Goal: Task Accomplishment & Management: Use online tool/utility

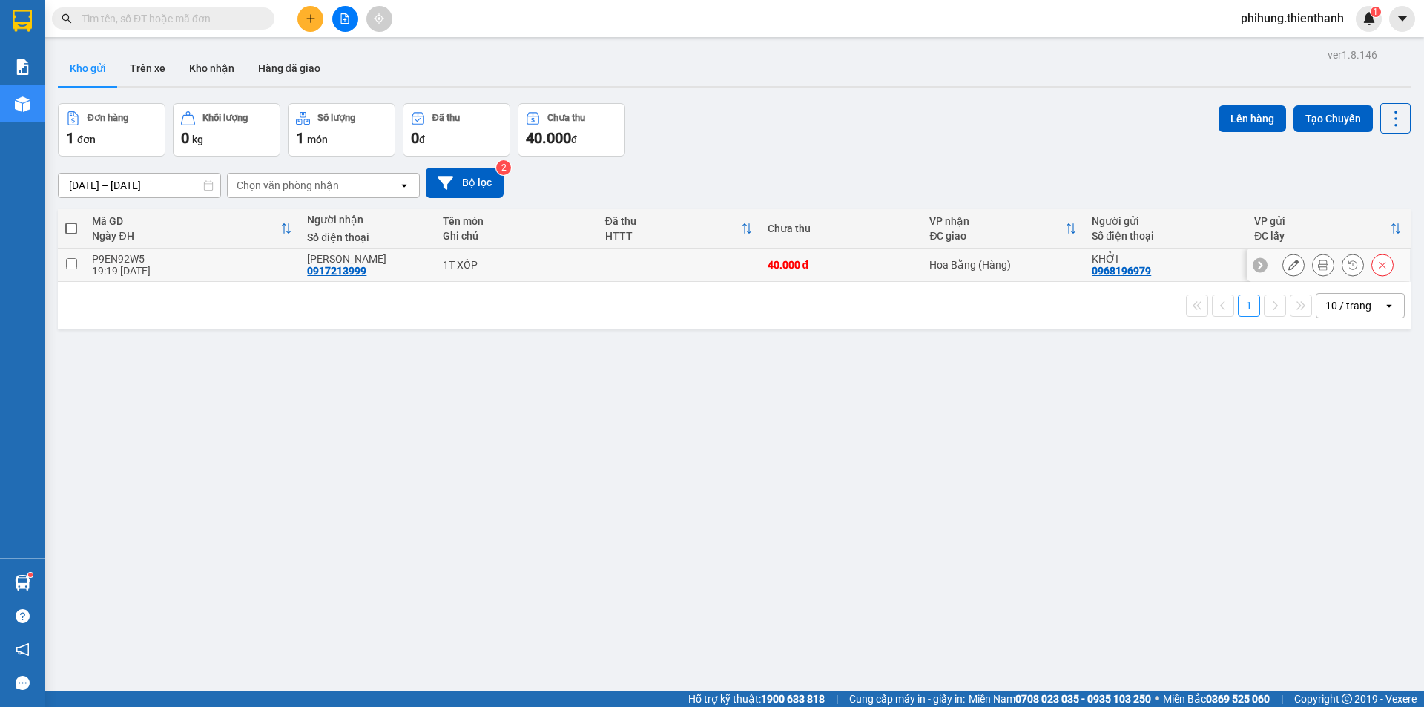
click at [69, 260] on input "checkbox" at bounding box center [71, 263] width 11 height 11
checkbox input "true"
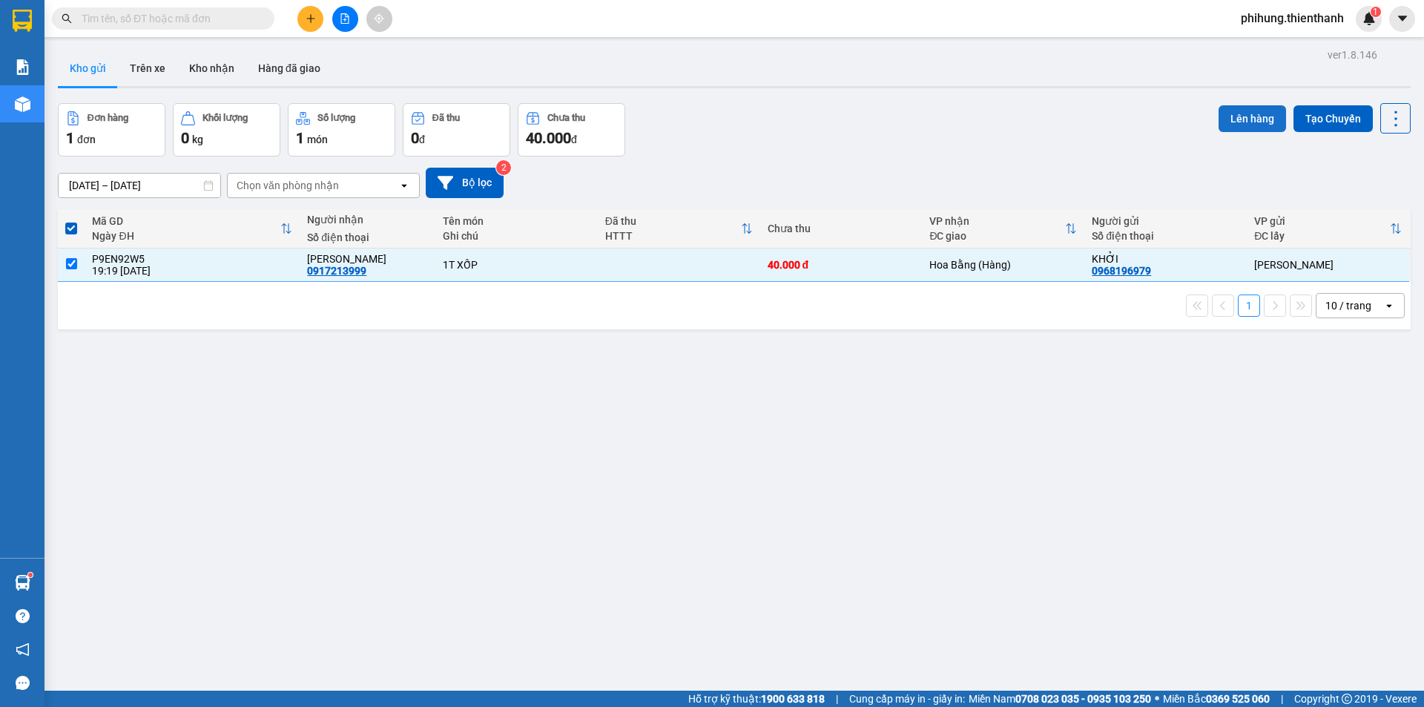
click at [1254, 122] on button "Lên hàng" at bounding box center [1253, 118] width 68 height 27
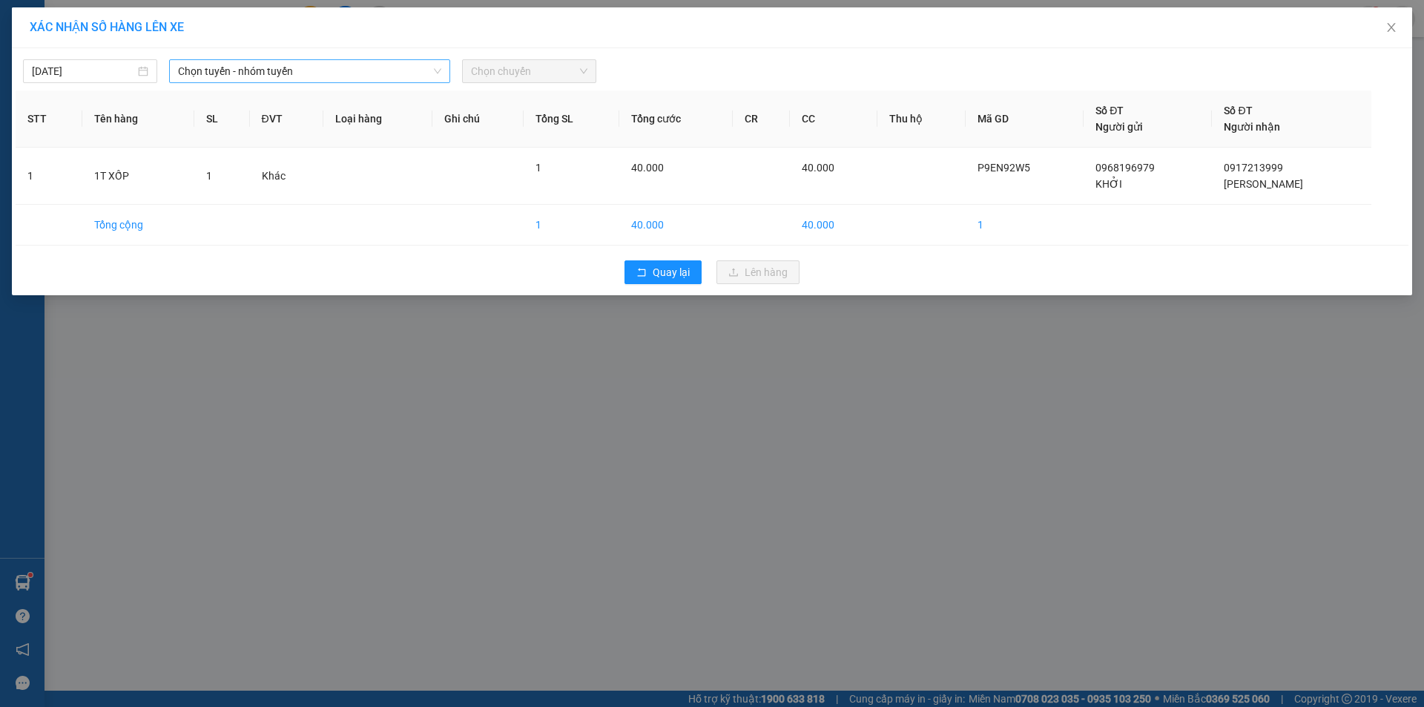
click at [257, 60] on span "Chọn tuyến - nhóm tuyến" at bounding box center [309, 71] width 263 height 22
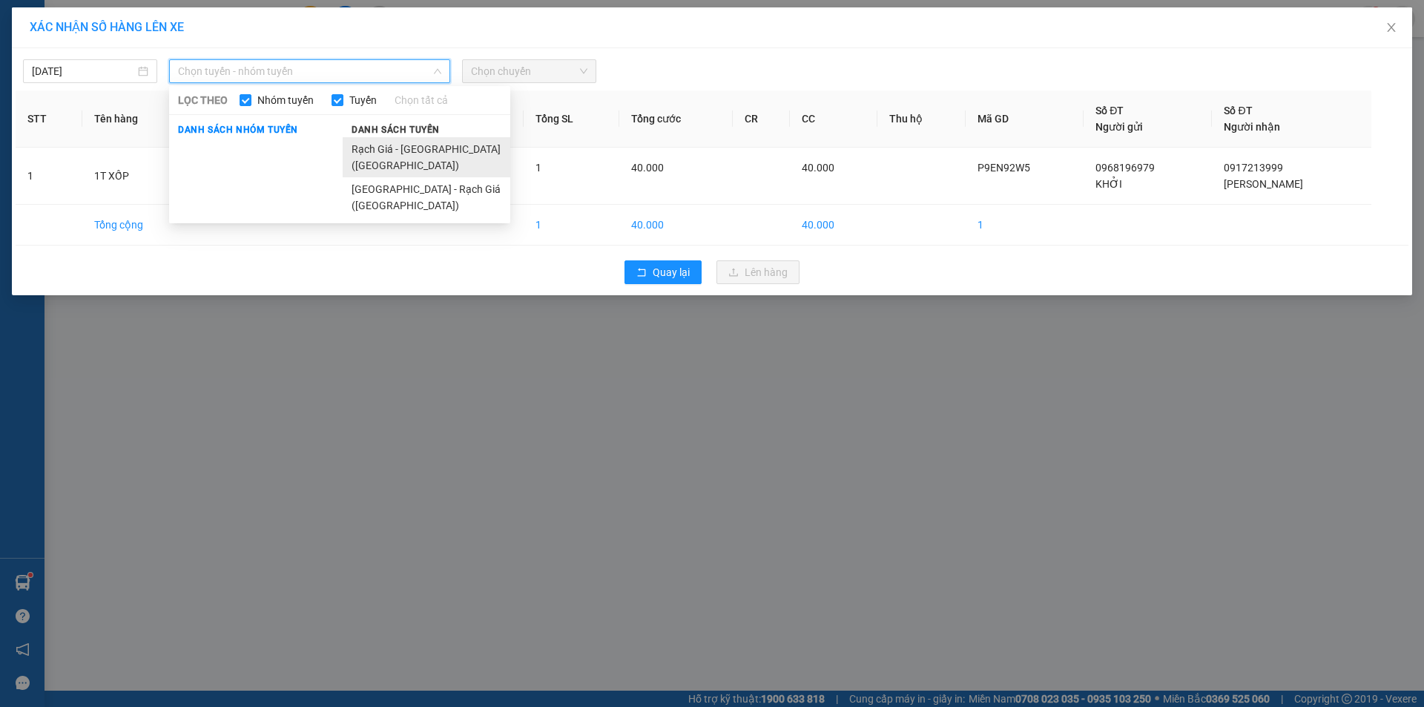
click at [401, 150] on li "Rạch Giá - [GEOGRAPHIC_DATA] ([GEOGRAPHIC_DATA])" at bounding box center [427, 157] width 168 height 40
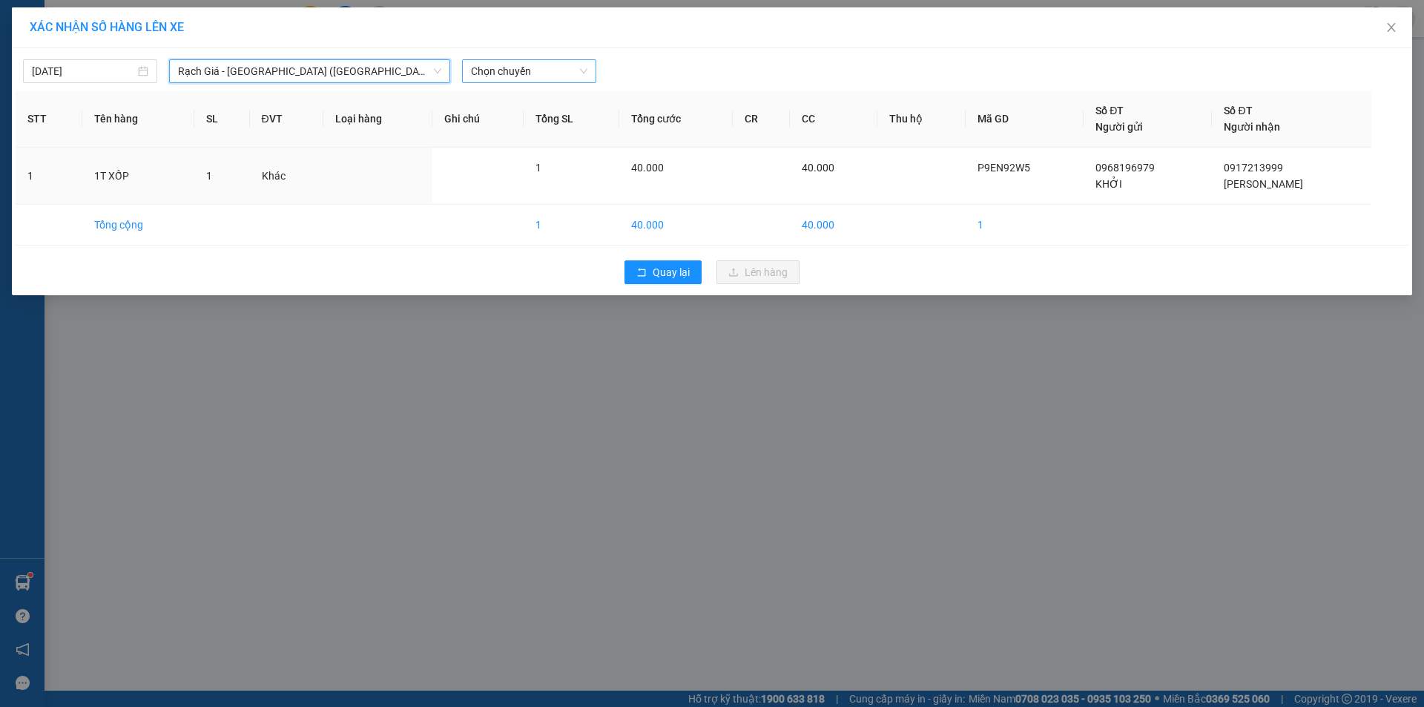
click at [481, 74] on span "Chọn chuyến" at bounding box center [529, 71] width 116 height 22
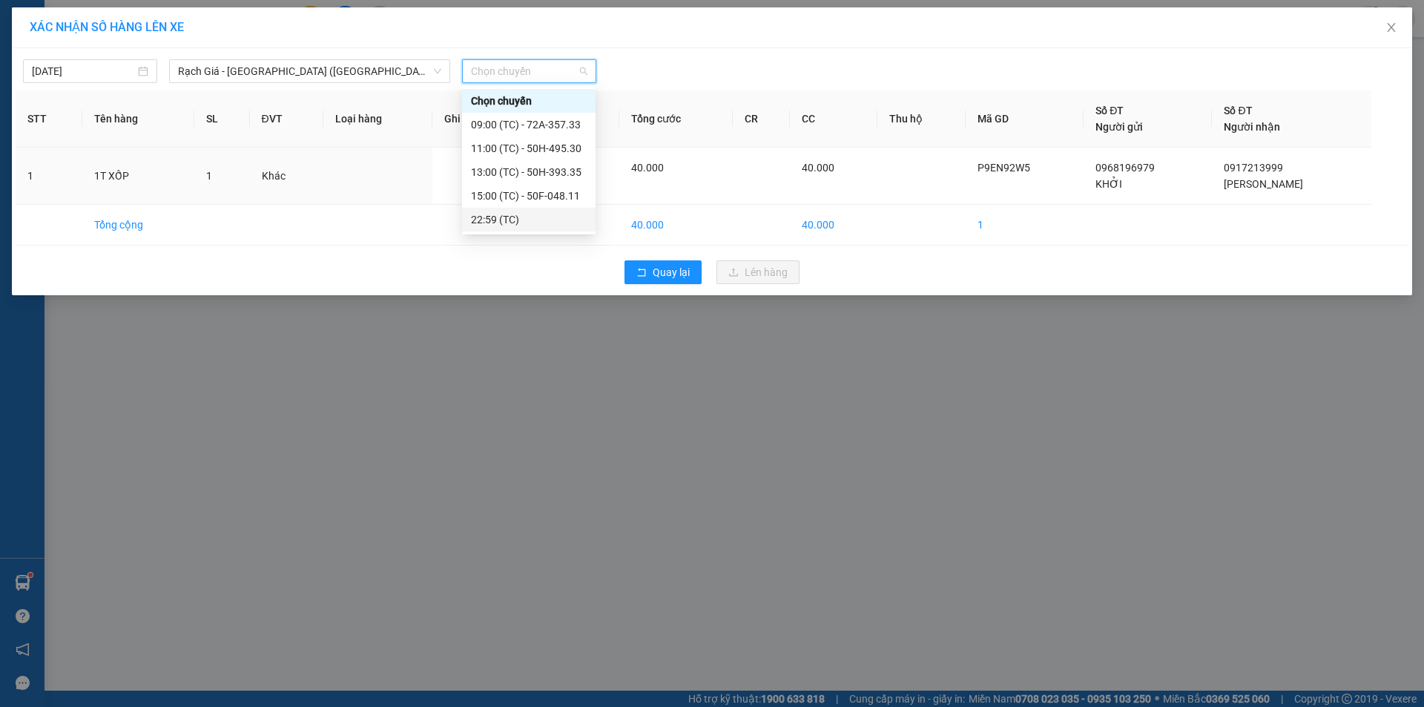
click at [484, 358] on div "XÁC NHẬN SỐ HÀNG LÊN XE [DATE] Rạch Giá - [GEOGRAPHIC_DATA] ([GEOGRAPHIC_DATA])…" at bounding box center [712, 353] width 1424 height 707
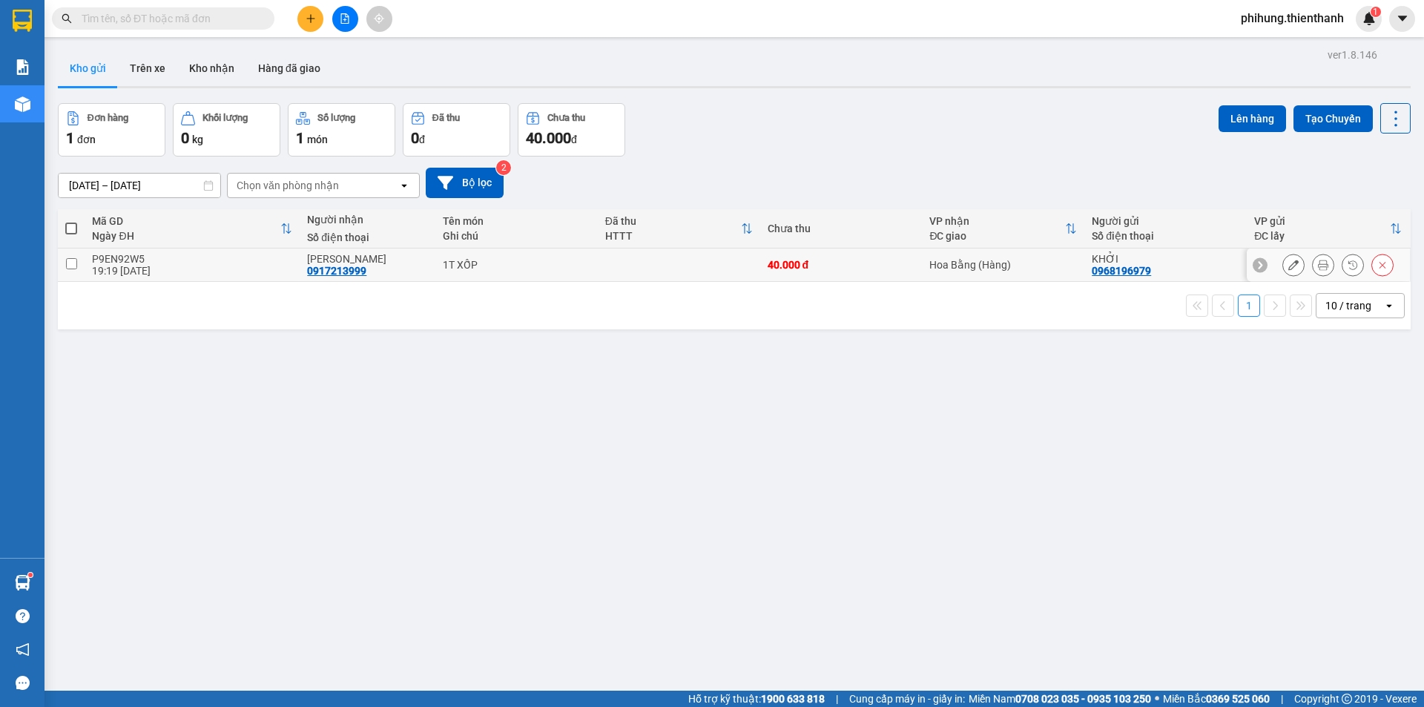
click at [77, 266] on td at bounding box center [71, 265] width 27 height 33
checkbox input "true"
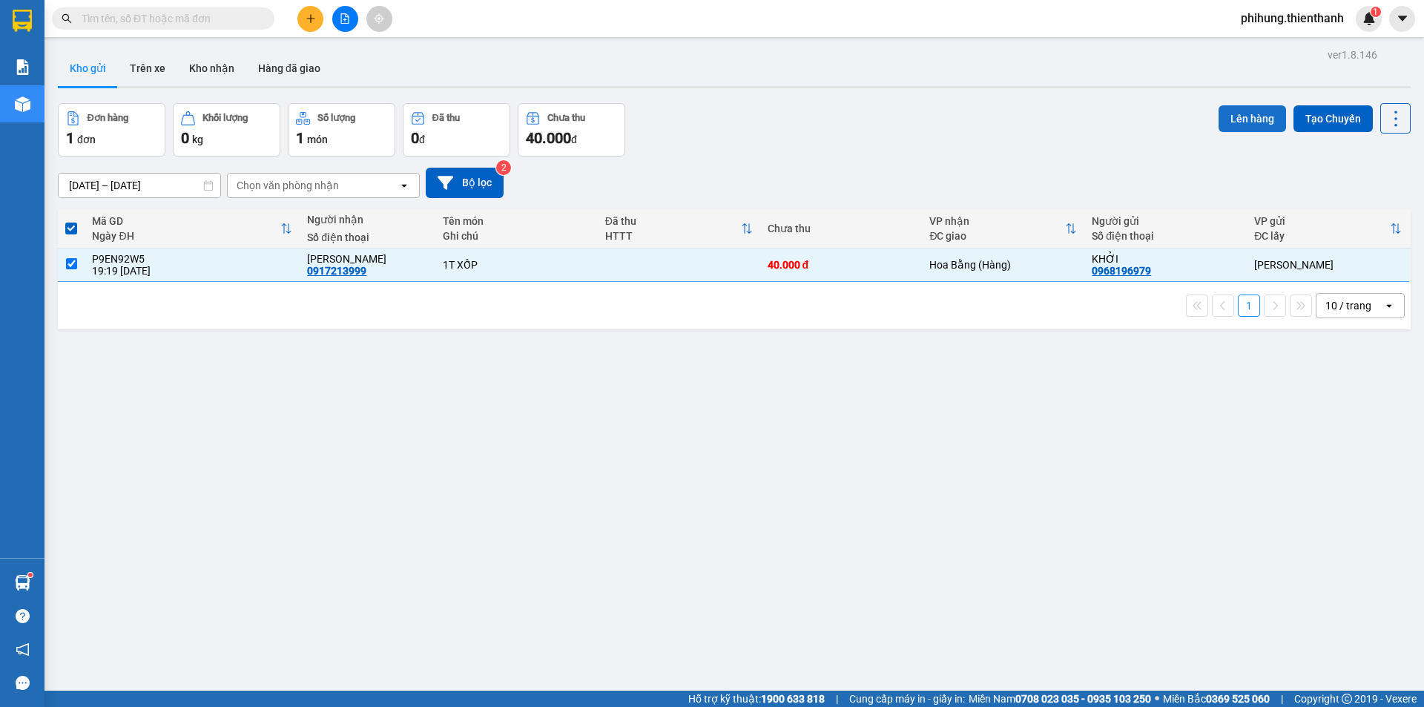
click at [1253, 114] on button "Lên hàng" at bounding box center [1253, 118] width 68 height 27
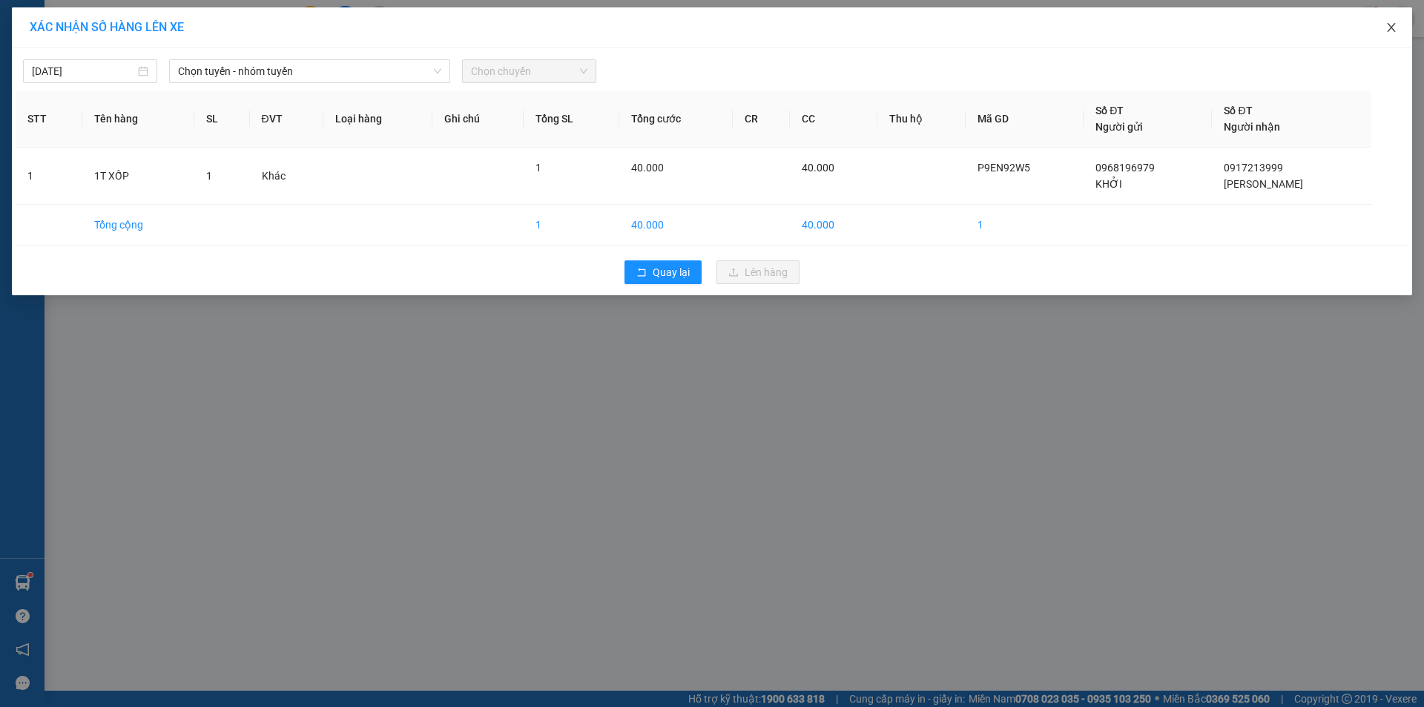
click at [1392, 25] on icon "close" at bounding box center [1392, 28] width 12 height 12
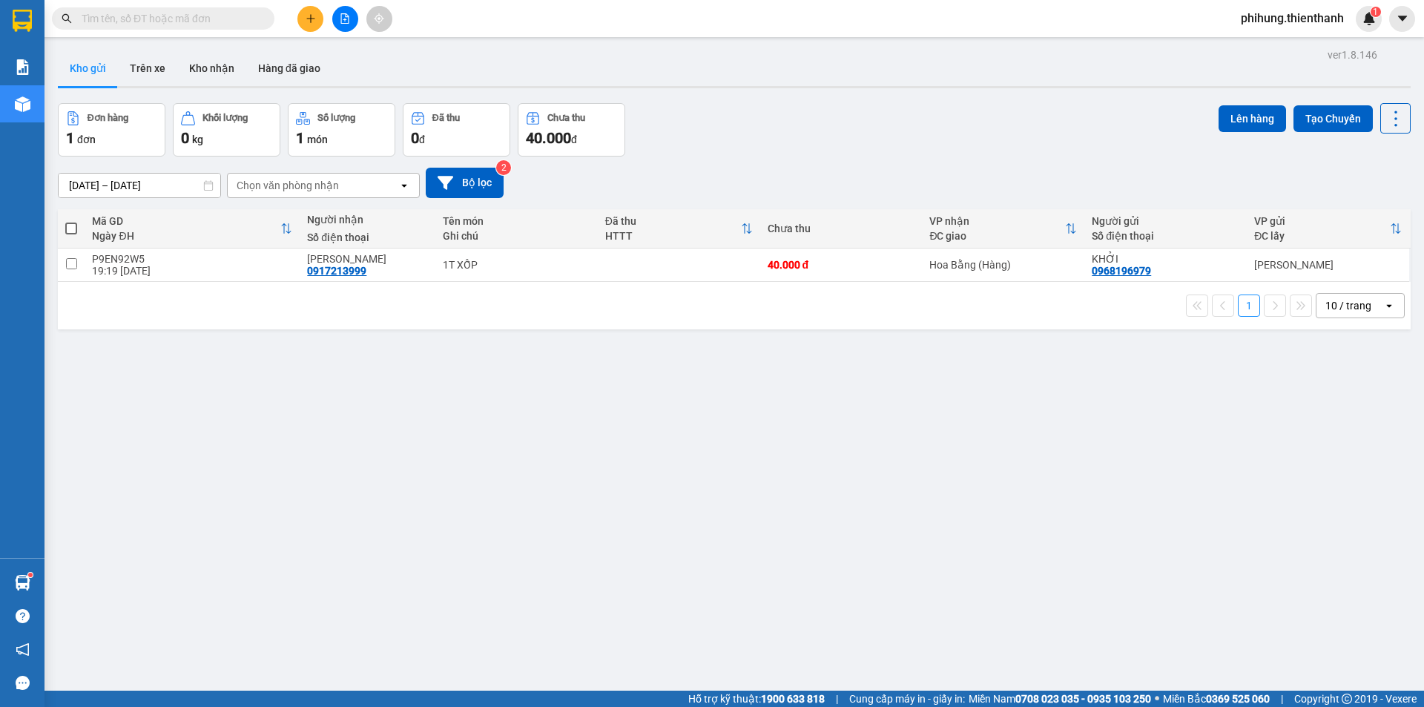
click at [316, 394] on div "ver 1.8.146 Kho gửi Trên xe Kho nhận Hàng đã giao Đơn hàng 1 đơn Khối lượng 0 k…" at bounding box center [734, 398] width 1365 height 707
click at [76, 262] on input "checkbox" at bounding box center [71, 263] width 11 height 11
checkbox input "true"
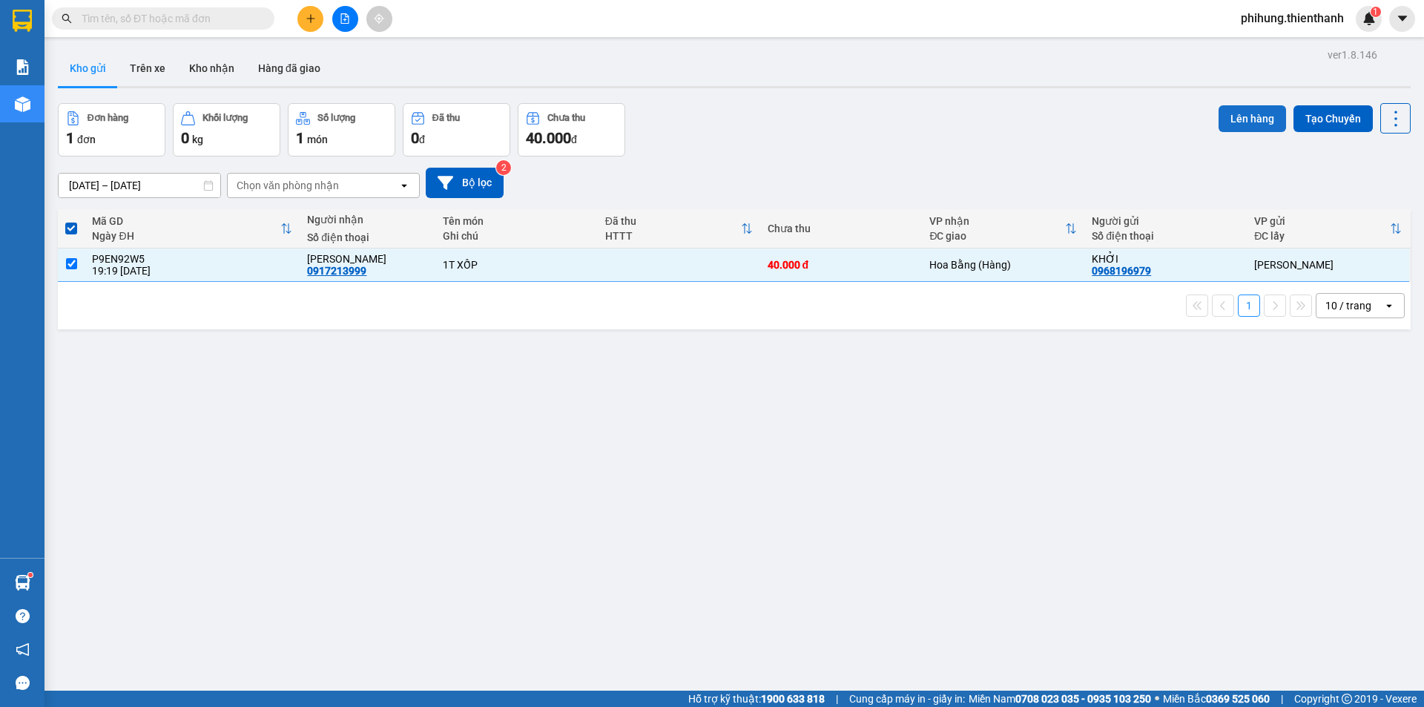
click at [1260, 124] on button "Lên hàng" at bounding box center [1253, 118] width 68 height 27
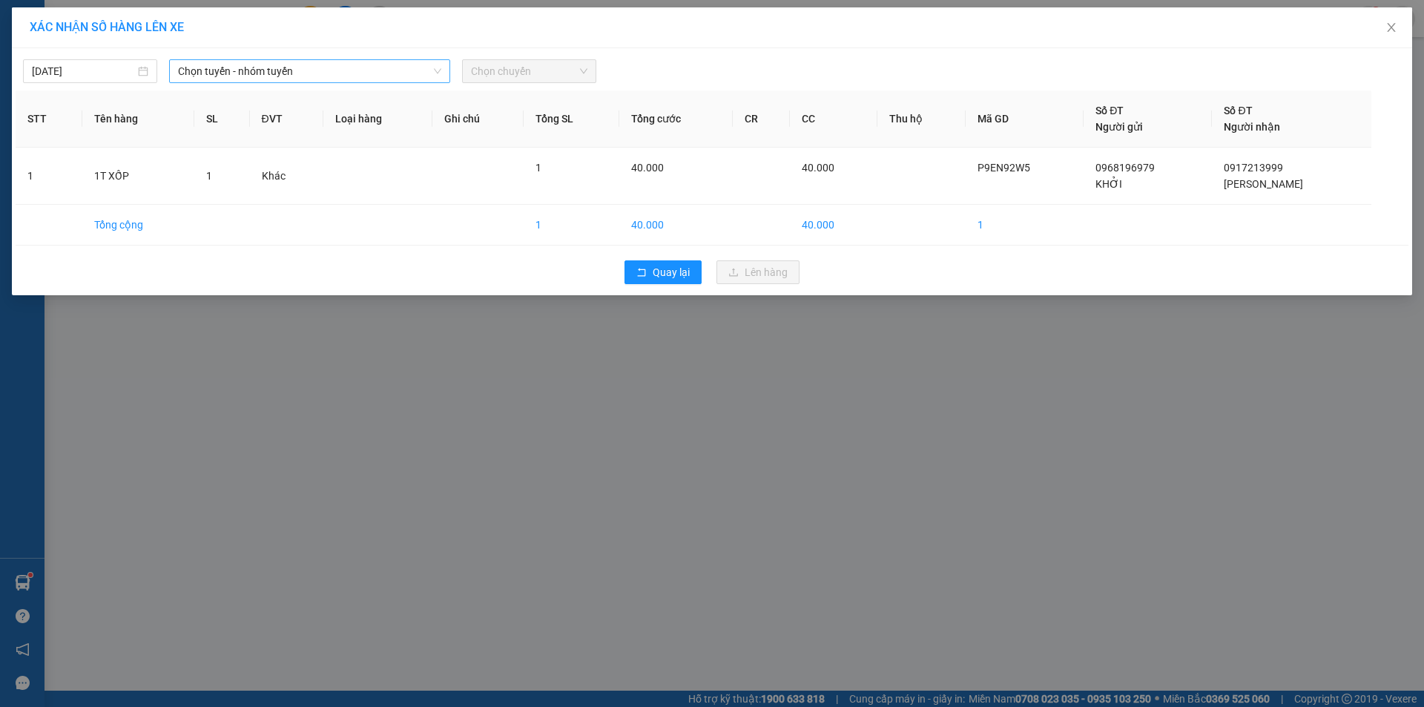
click at [363, 76] on span "Chọn tuyến - nhóm tuyến" at bounding box center [309, 71] width 263 height 22
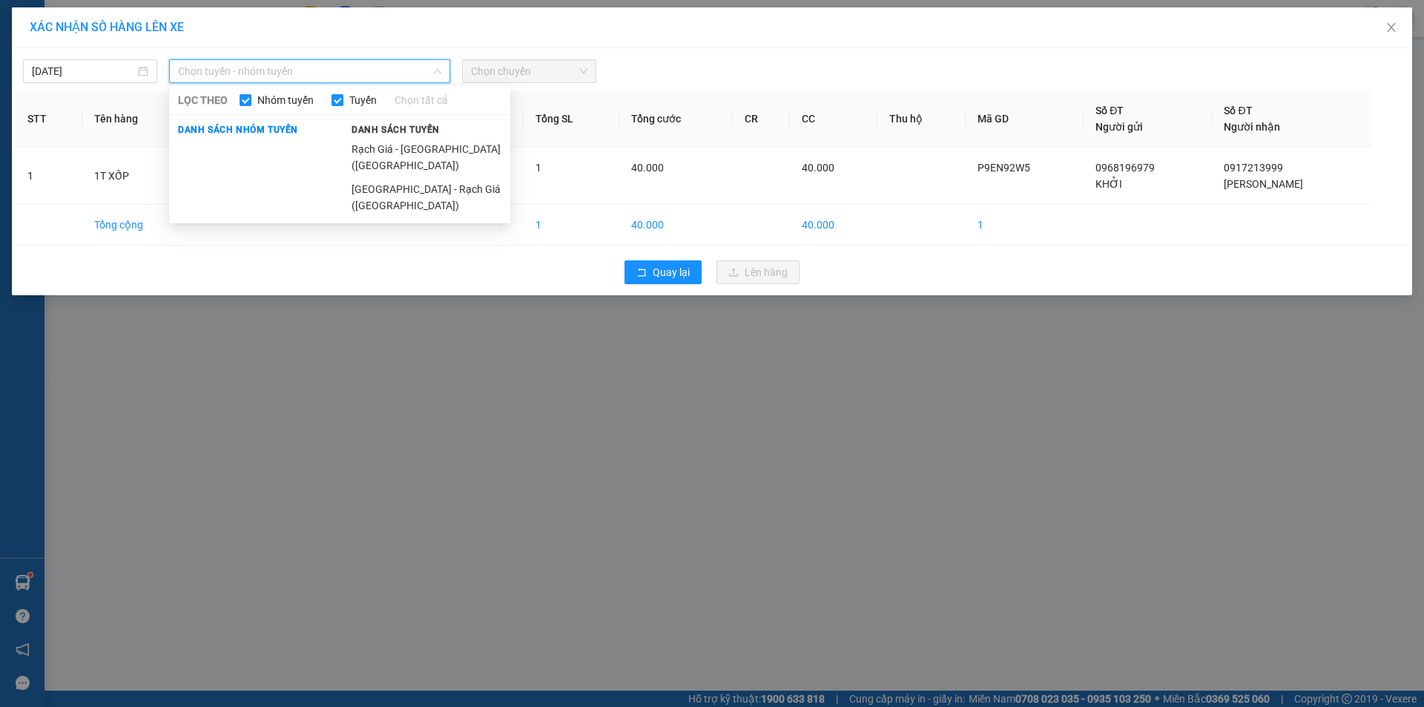
drag, startPoint x: 380, startPoint y: 147, endPoint x: 435, endPoint y: 100, distance: 72.7
click at [381, 147] on li "Rạch Giá - [GEOGRAPHIC_DATA] ([GEOGRAPHIC_DATA])" at bounding box center [427, 157] width 168 height 40
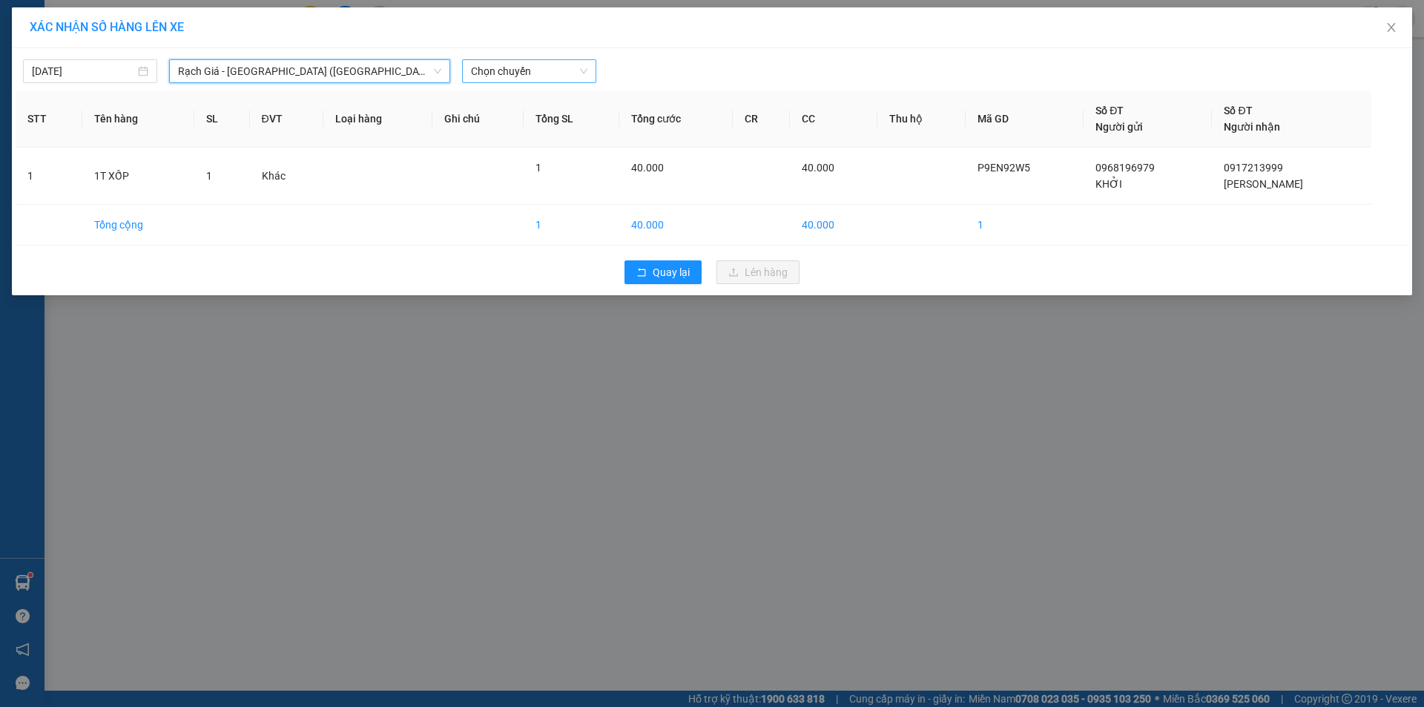
click at [490, 65] on span "Chọn chuyến" at bounding box center [529, 71] width 116 height 22
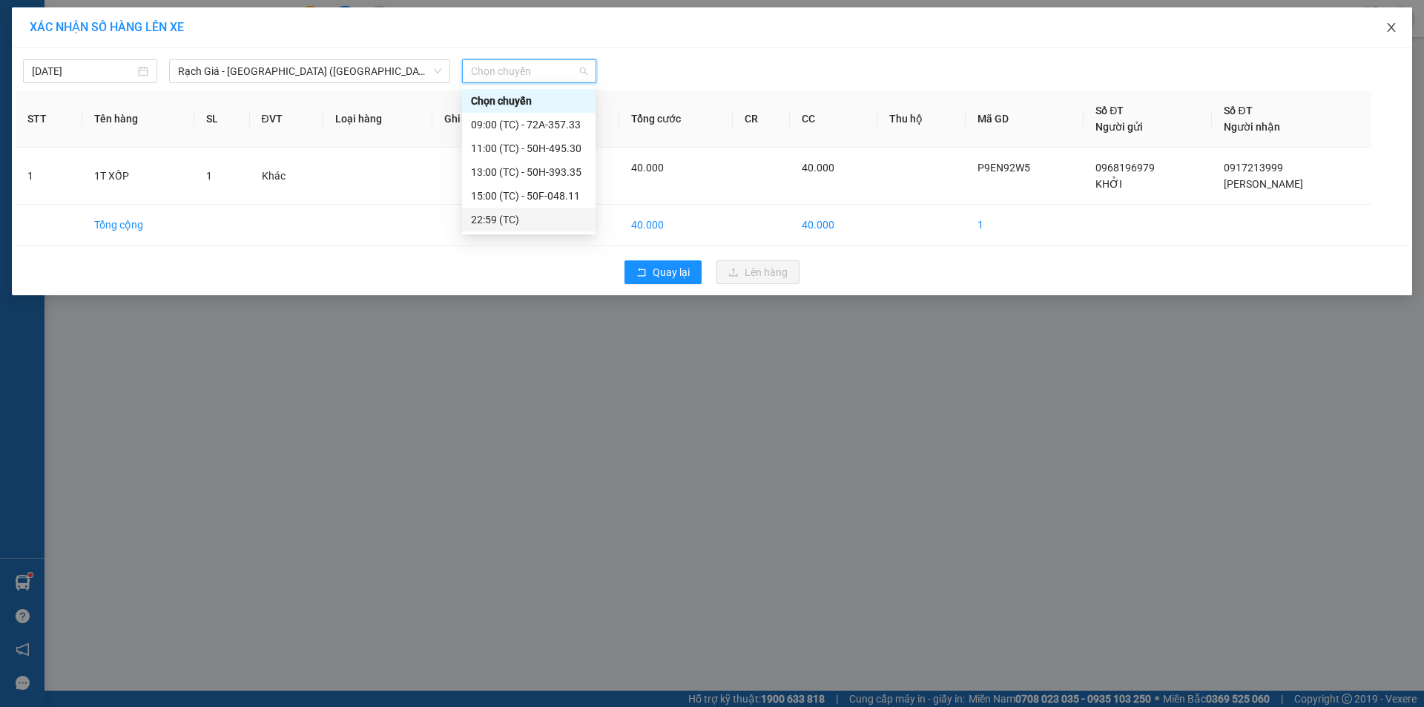
click at [1391, 28] on icon "close" at bounding box center [1392, 28] width 12 height 12
